Goal: Use online tool/utility: Utilize a website feature to perform a specific function

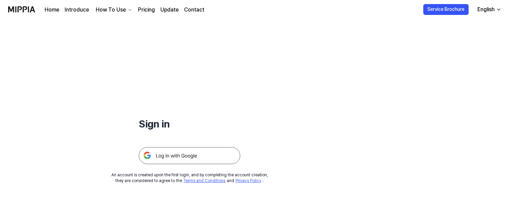
click at [181, 154] on img at bounding box center [189, 155] width 101 height 17
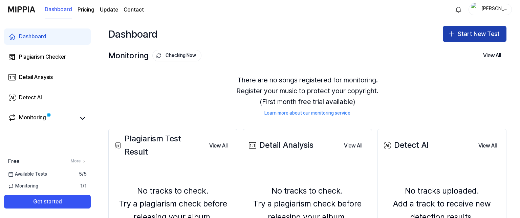
click at [474, 32] on button "Start New Test" at bounding box center [474, 34] width 64 height 16
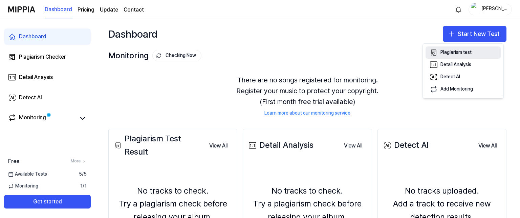
click at [452, 51] on div "Plagiarism test" at bounding box center [455, 52] width 31 height 7
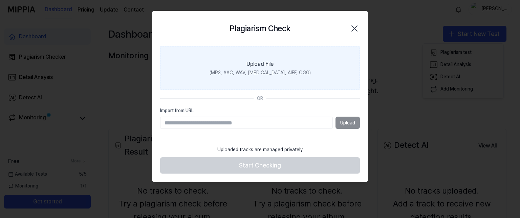
click at [275, 69] on div "(MP3, AAC, WAV, FLAC, AIFF, OGG)" at bounding box center [259, 72] width 101 height 7
click at [0, 0] on input "Upload File (MP3, AAC, WAV, FLAC, AIFF, OGG)" at bounding box center [0, 0] width 0 height 0
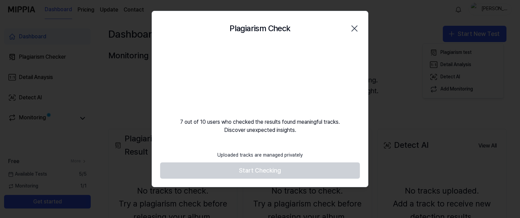
click at [265, 23] on h2 "Plagiarism Check" at bounding box center [259, 28] width 61 height 13
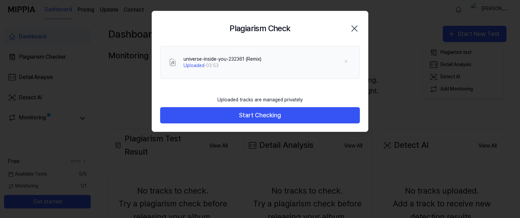
click at [260, 70] on div "universe-inside-you-232361 (Remix) Uploaded · 03:53" at bounding box center [260, 62] width 200 height 33
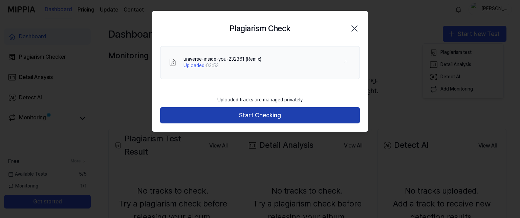
click at [260, 117] on button "Start Checking" at bounding box center [260, 115] width 200 height 16
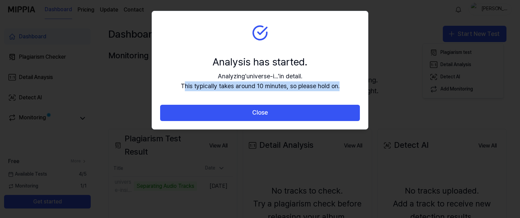
drag, startPoint x: 189, startPoint y: 86, endPoint x: 345, endPoint y: 89, distance: 155.6
click at [345, 89] on section "Analysis has started. Analyzing ' universe-i... ' in detail. This typically tak…" at bounding box center [260, 57] width 216 height 93
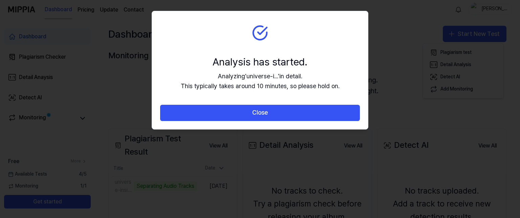
click at [219, 81] on div "Analyzing ' universe-i... ' in detail. This typically takes around 10 minutes, …" at bounding box center [260, 81] width 159 height 20
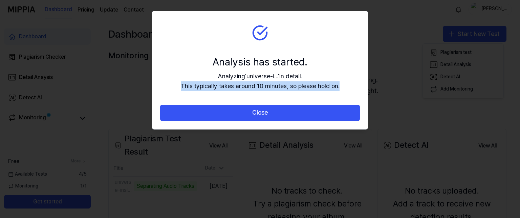
drag, startPoint x: 182, startPoint y: 85, endPoint x: 320, endPoint y: 83, distance: 138.4
click at [344, 88] on section "Analysis has started. Analyzing ' universe-i... ' in detail. This typically tak…" at bounding box center [260, 57] width 216 height 93
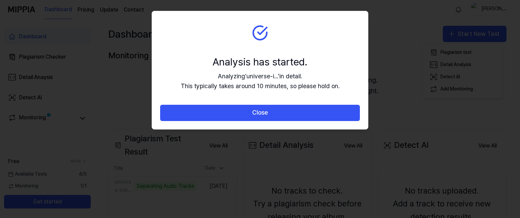
click at [216, 74] on div "Analyzing ' universe-i... ' in detail. This typically takes around 10 minutes, …" at bounding box center [260, 81] width 159 height 20
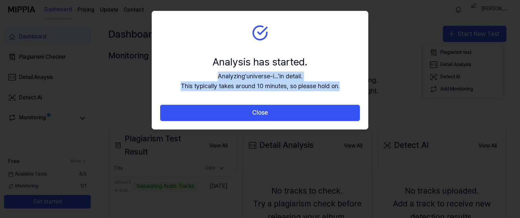
drag, startPoint x: 218, startPoint y: 75, endPoint x: 341, endPoint y: 92, distance: 124.6
click at [341, 92] on section "Analysis has started. Analyzing ' universe-i... ' in detail. This typically tak…" at bounding box center [260, 57] width 216 height 93
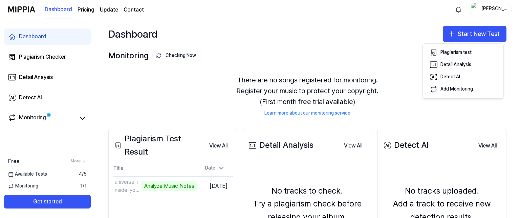
click at [145, 92] on div "There are no songs registered for monitoring. Register your music to protect yo…" at bounding box center [307, 95] width 398 height 58
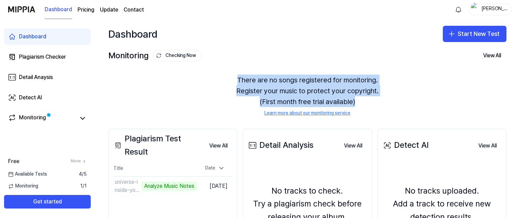
drag, startPoint x: 236, startPoint y: 77, endPoint x: 365, endPoint y: 102, distance: 132.0
click at [365, 102] on div "There are no songs registered for monitoring. Register your music to protect yo…" at bounding box center [307, 95] width 398 height 58
click at [352, 106] on div at bounding box center [352, 106] width 0 height 0
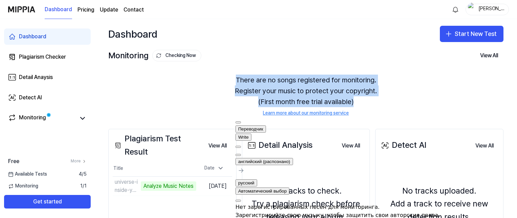
click at [241, 154] on button at bounding box center [237, 155] width 5 height 2
